Goal: Information Seeking & Learning: Learn about a topic

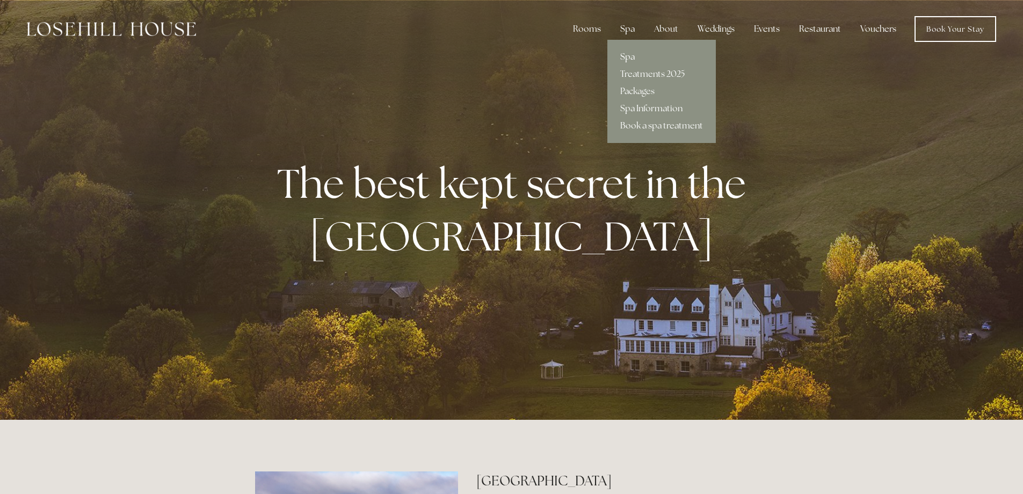
click at [629, 52] on link "Spa" at bounding box center [661, 56] width 108 height 17
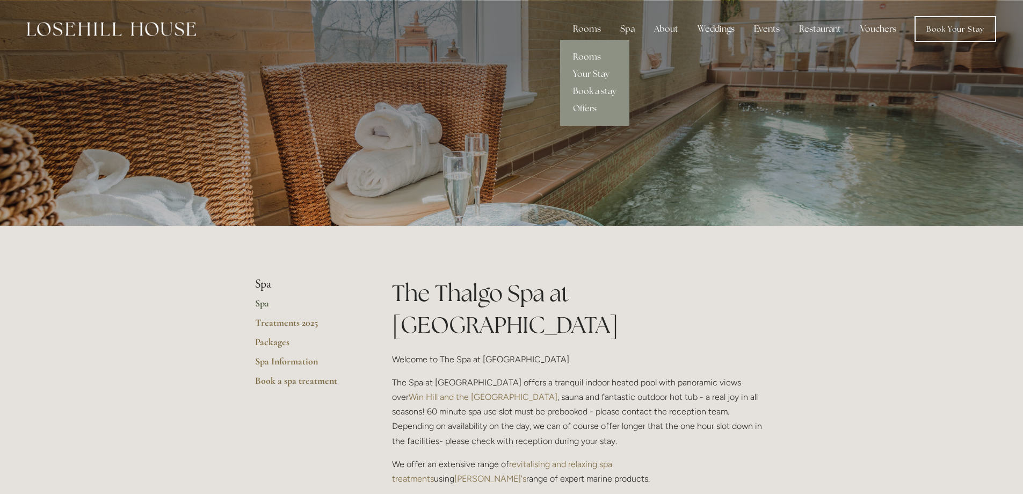
click at [597, 56] on link "Rooms" at bounding box center [594, 56] width 69 height 17
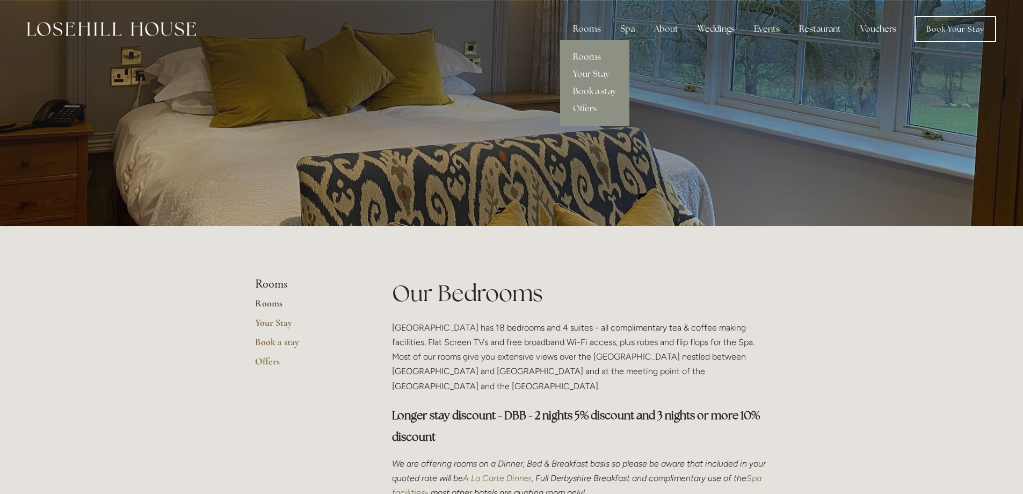
click at [599, 86] on link "Book a stay" at bounding box center [594, 91] width 69 height 17
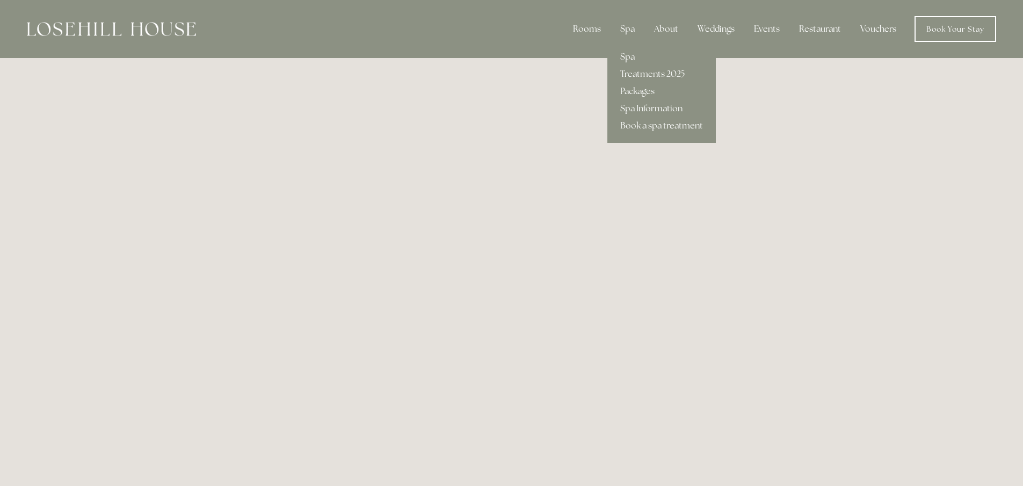
click at [631, 55] on link "Spa" at bounding box center [661, 56] width 108 height 17
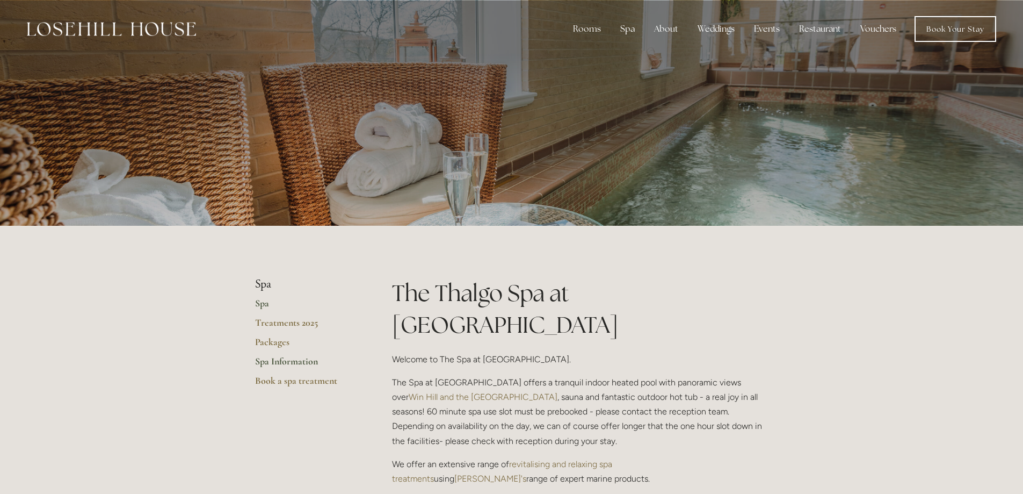
click at [302, 359] on link "Spa Information" at bounding box center [306, 364] width 103 height 19
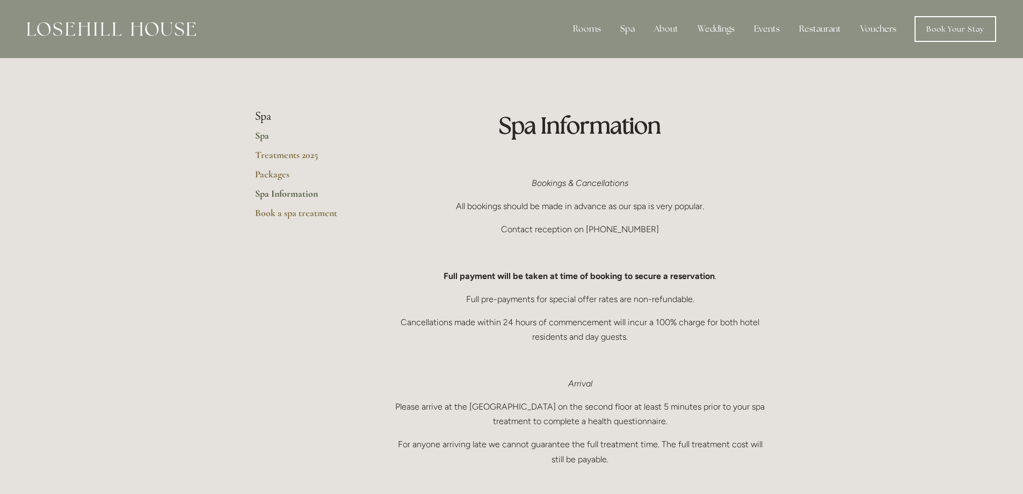
click at [270, 136] on link "Spa" at bounding box center [306, 138] width 103 height 19
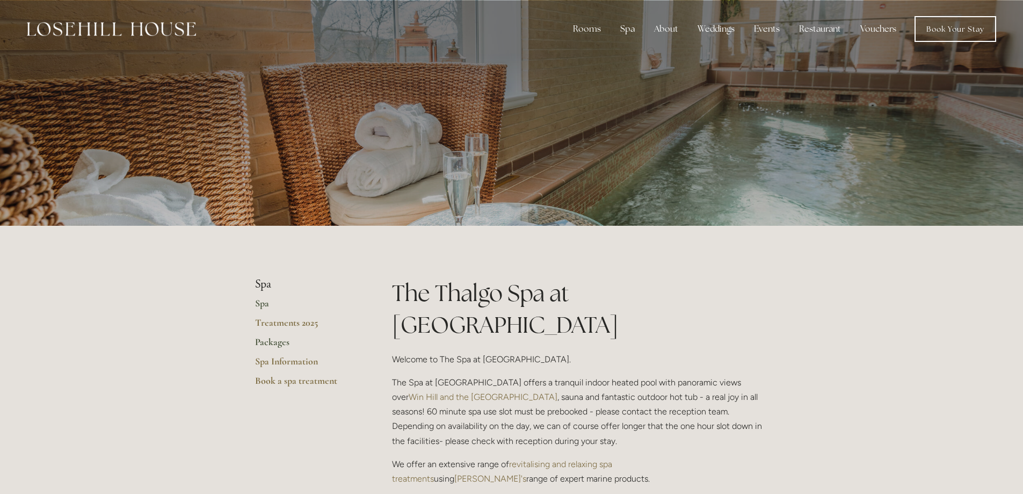
click at [292, 347] on link "Packages" at bounding box center [306, 345] width 103 height 19
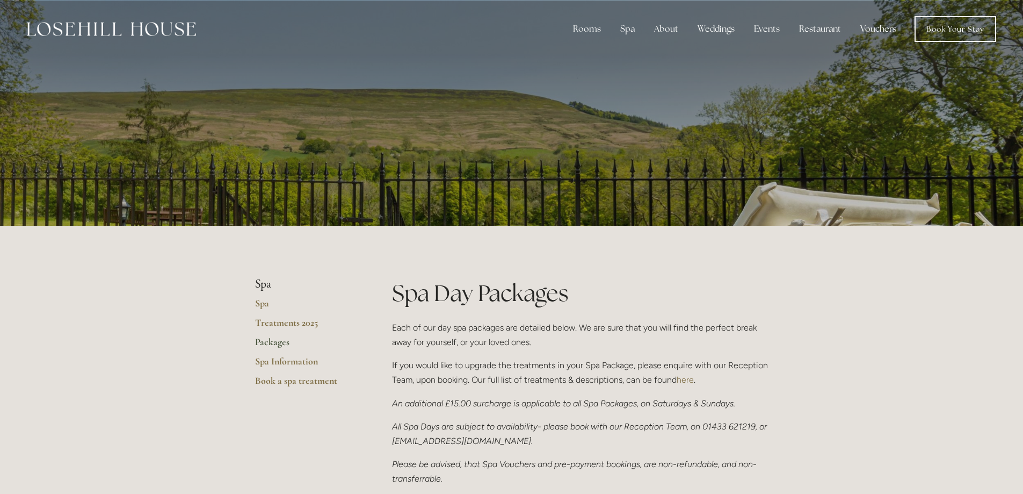
click at [299, 356] on link "Spa Information" at bounding box center [306, 364] width 103 height 19
